Goal: Task Accomplishment & Management: Manage account settings

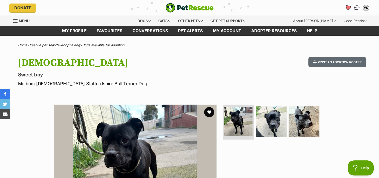
click at [348, 8] on icon "Favourites" at bounding box center [348, 8] width 6 height 6
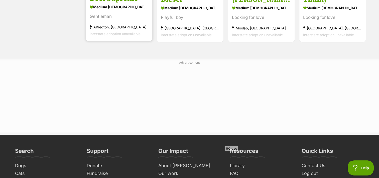
scroll to position [301, 0]
